Goal: Navigation & Orientation: Find specific page/section

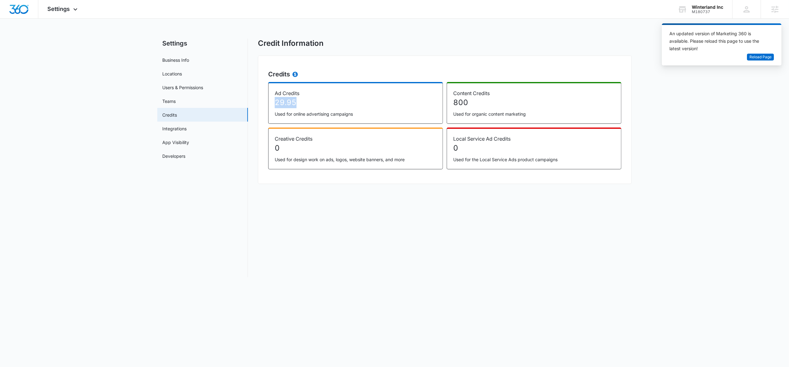
scroll to position [519, 0]
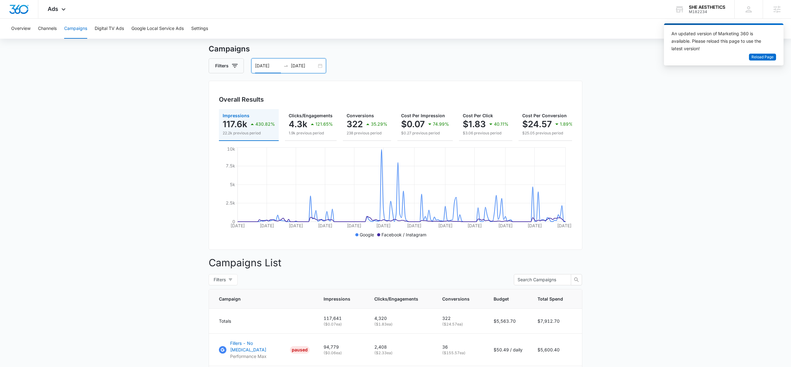
scroll to position [519, 0]
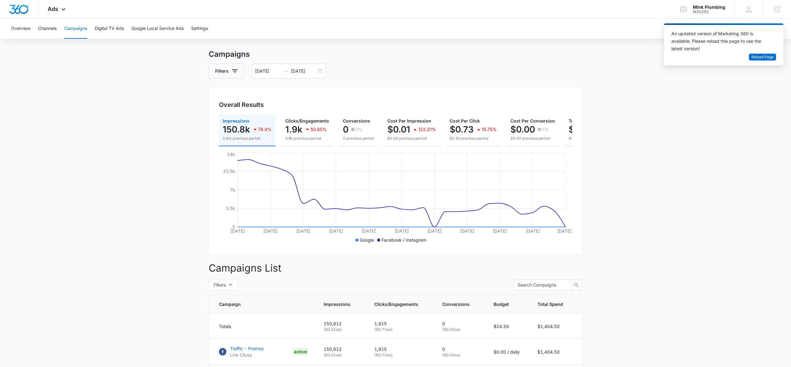
scroll to position [519, 0]
